Goal: Task Accomplishment & Management: Manage account settings

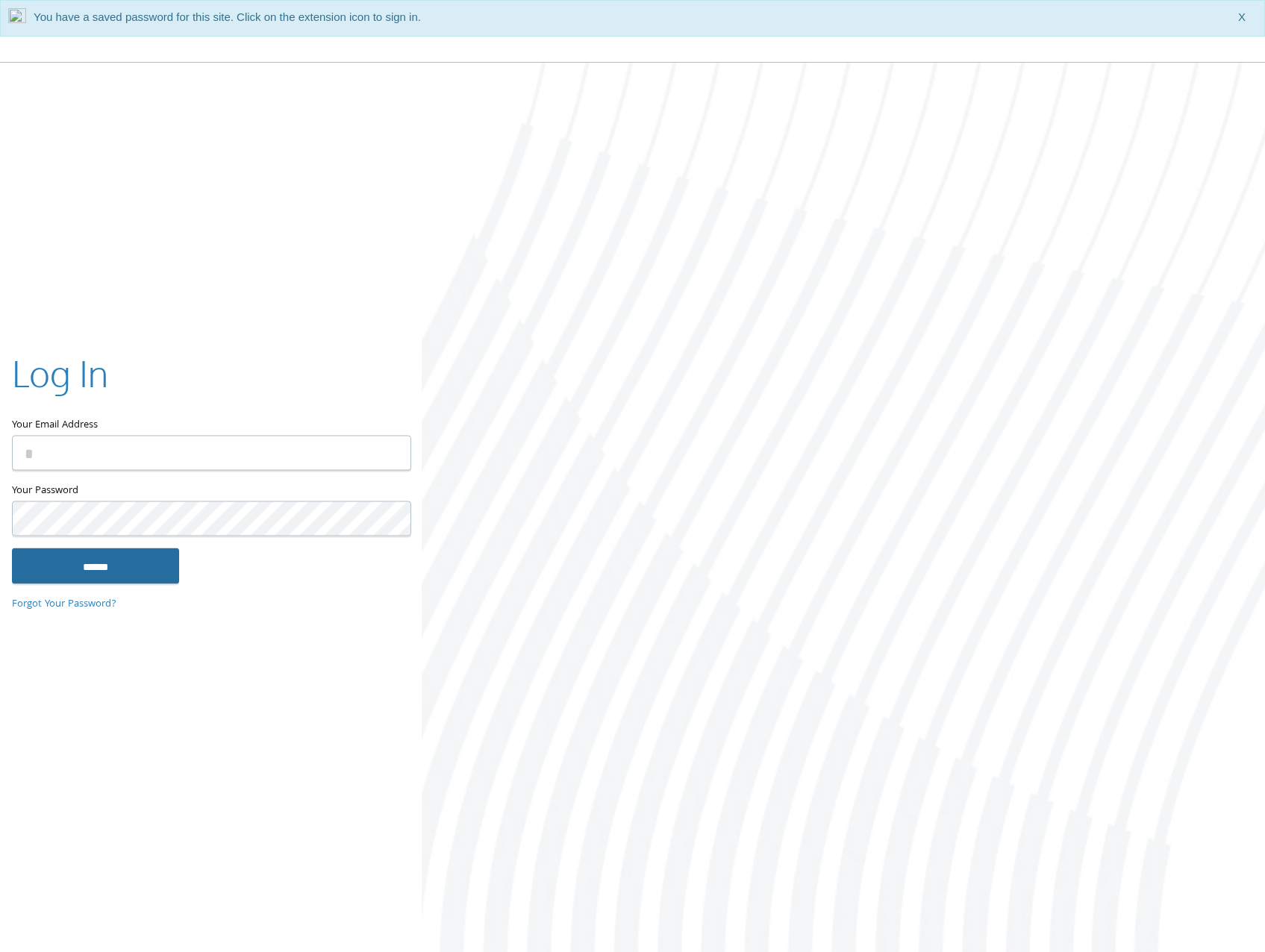
type input "**********"
click at [99, 580] on input "******" at bounding box center [95, 566] width 167 height 35
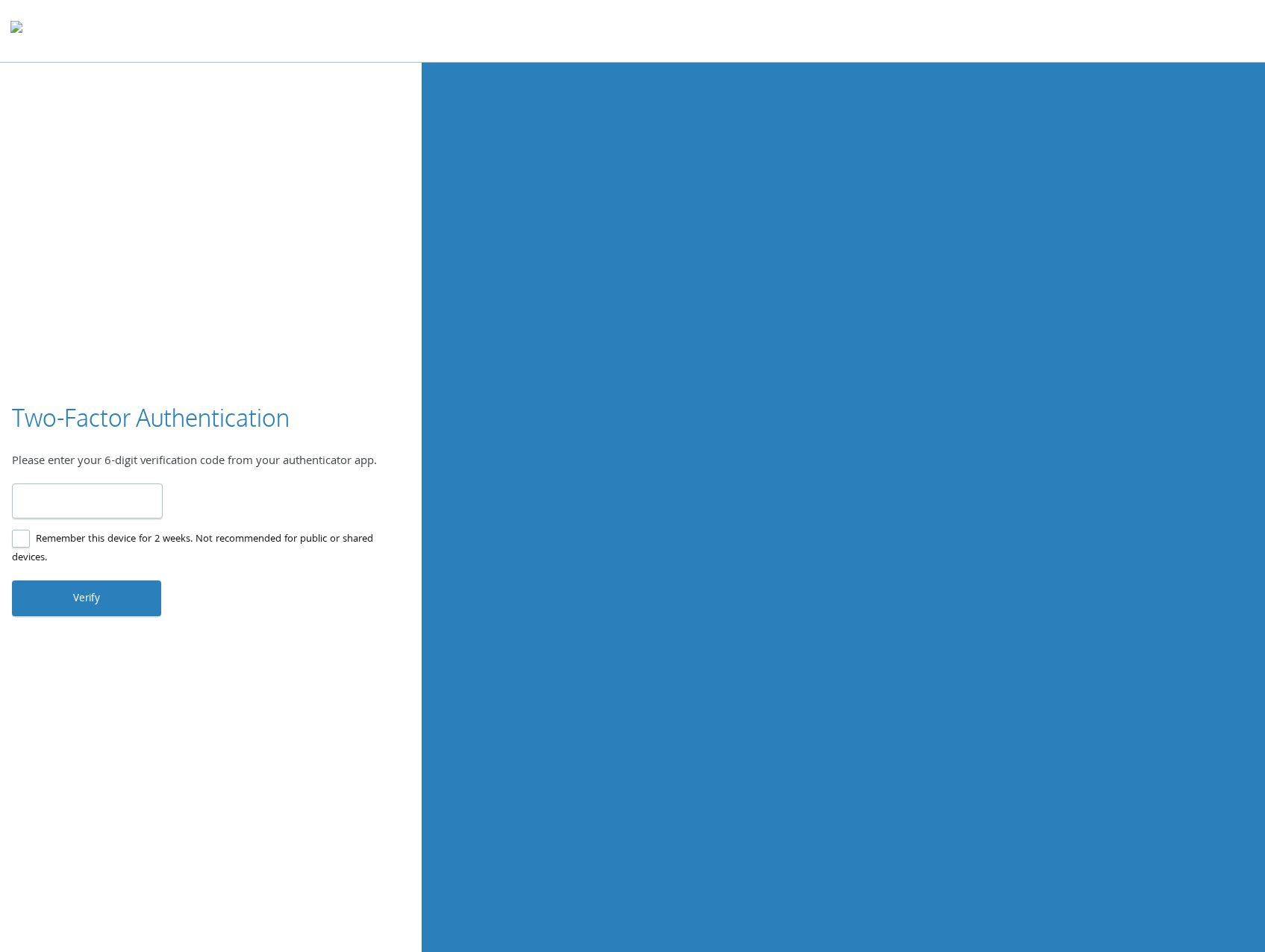
type input "******"
